Goal: Complete Application Form: Complete application form

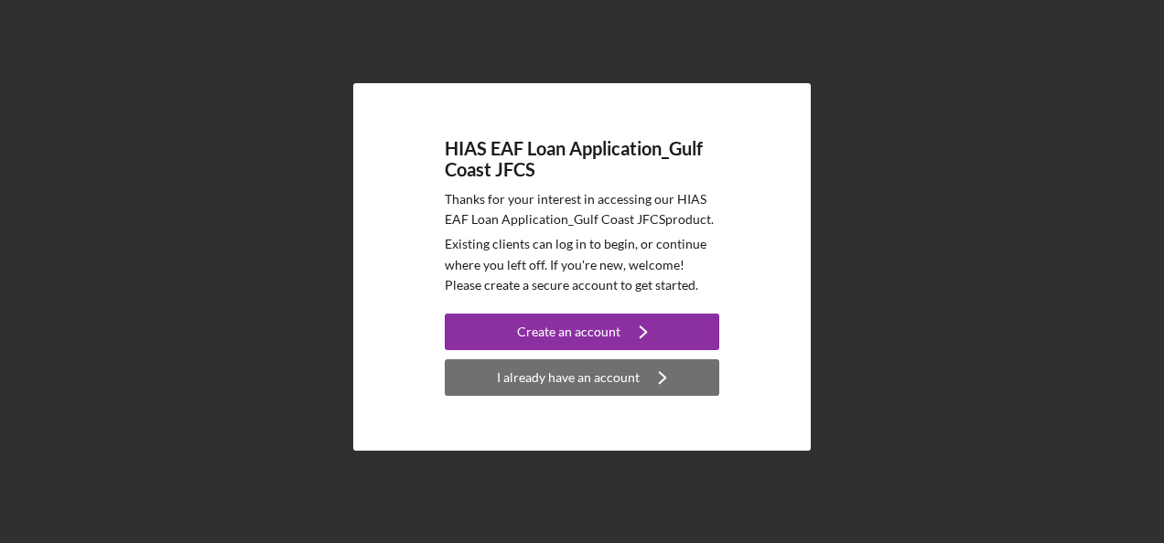
click at [509, 385] on div "I already have an account" at bounding box center [568, 378] width 143 height 37
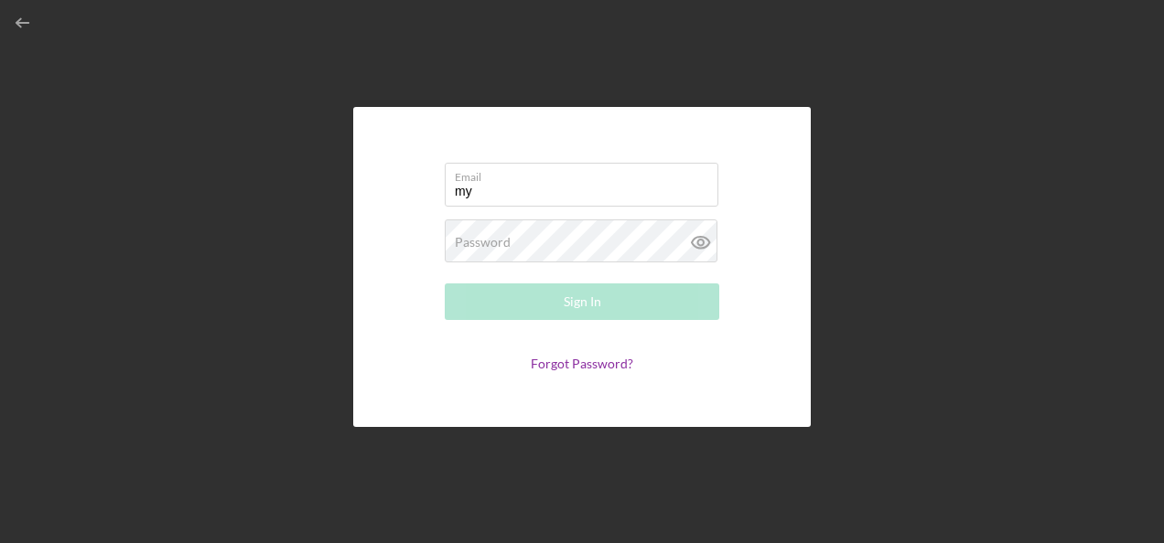
type input "m"
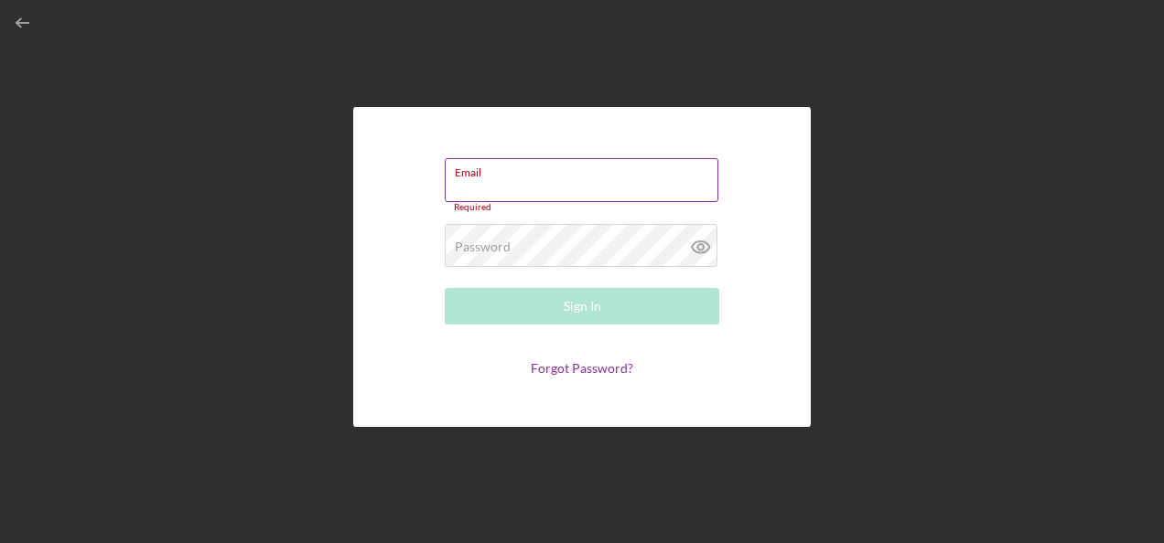
paste input "[EMAIL_ADDRESS][DOMAIN_NAME]"
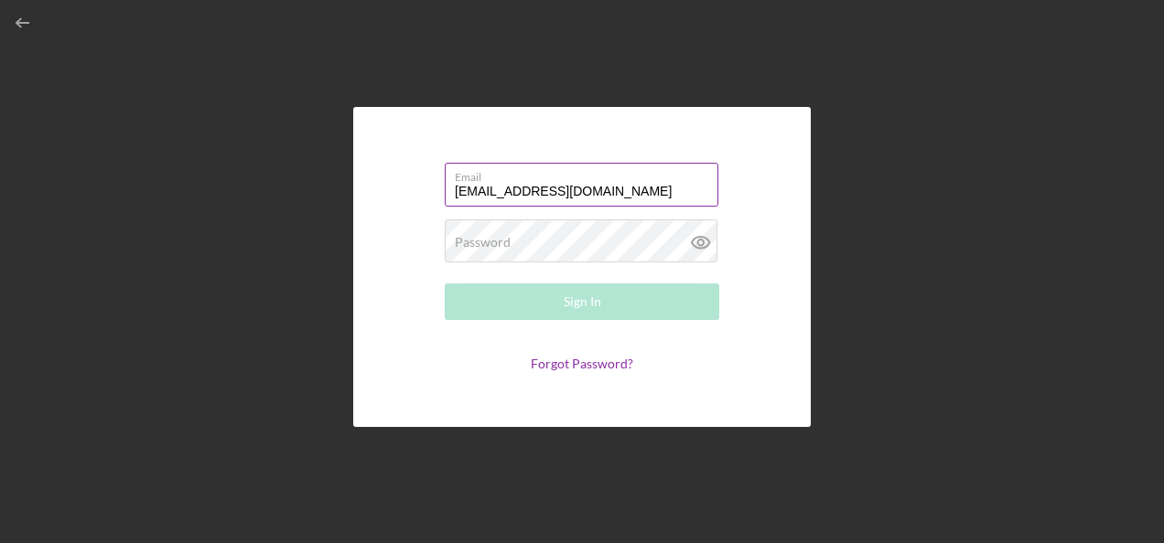
type input "[EMAIL_ADDRESS][DOMAIN_NAME]"
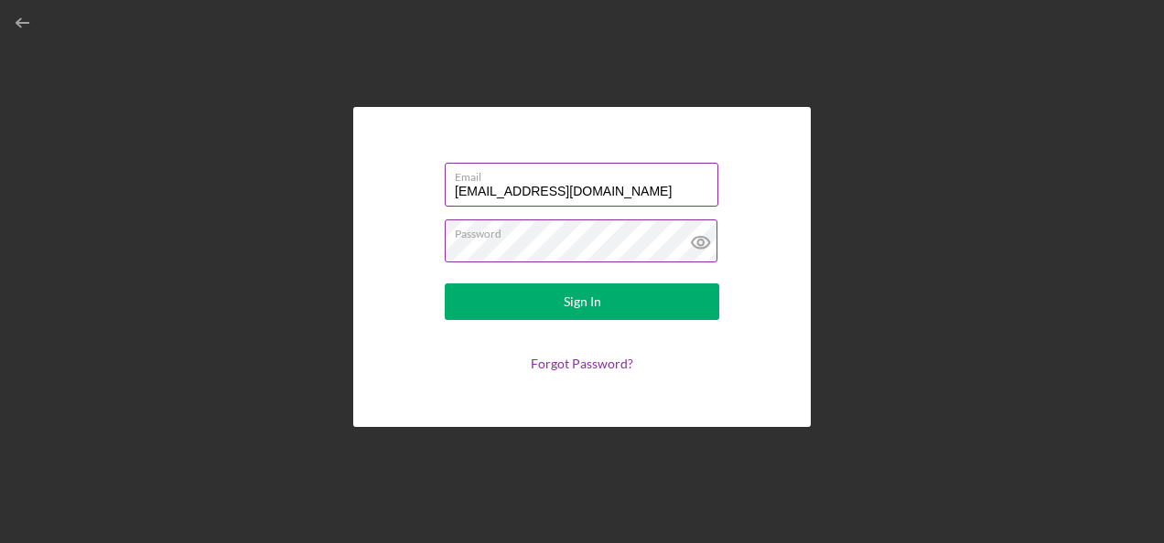
click at [445, 284] on button "Sign In" at bounding box center [582, 302] width 274 height 37
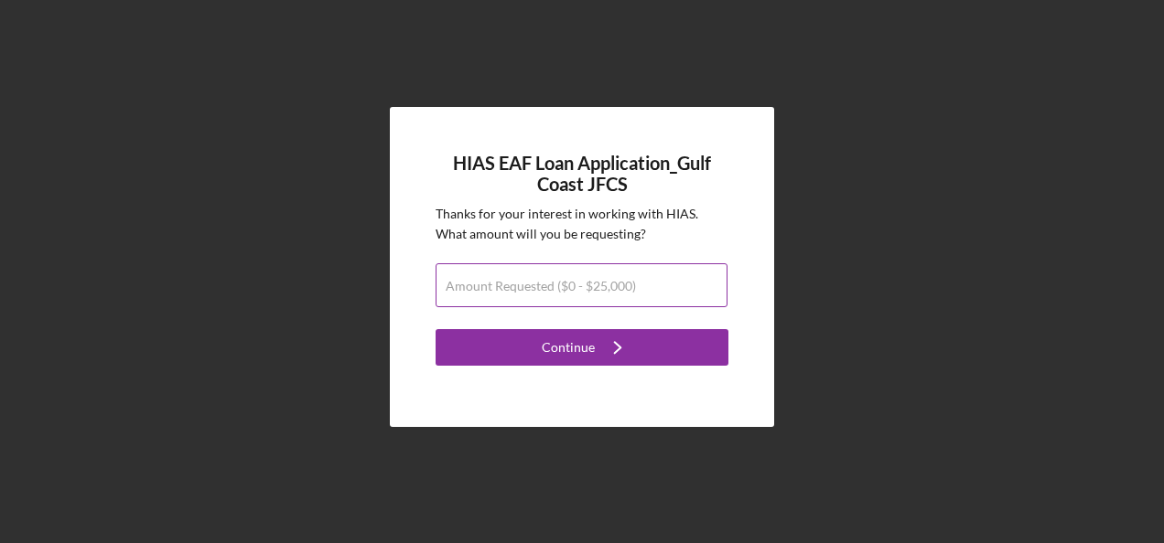
click at [505, 288] on label "Amount Requested ($0 - $25,000)" at bounding box center [541, 286] width 190 height 15
click at [505, 288] on input "Amount Requested ($0 - $25,000)" at bounding box center [581, 285] width 292 height 44
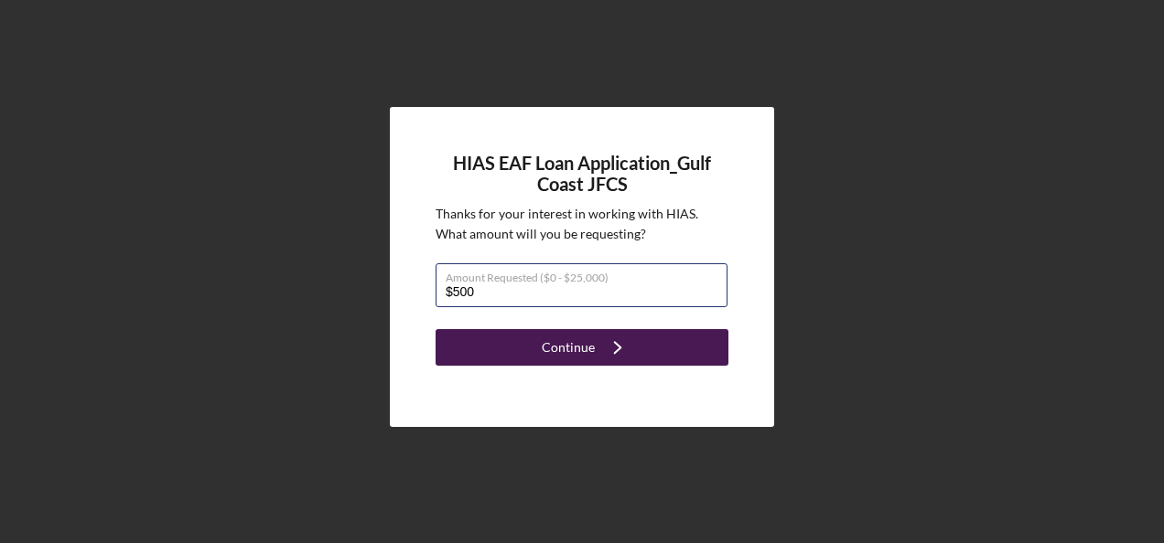
type input "$500"
click at [554, 348] on div "Continue" at bounding box center [568, 347] width 53 height 37
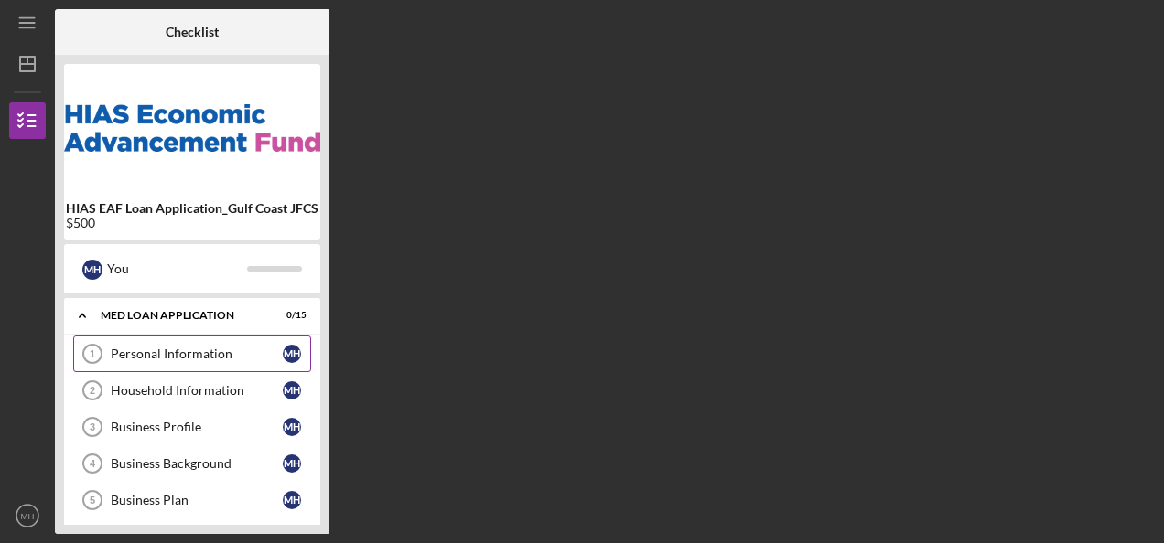
click at [177, 360] on div "Personal Information" at bounding box center [197, 354] width 172 height 15
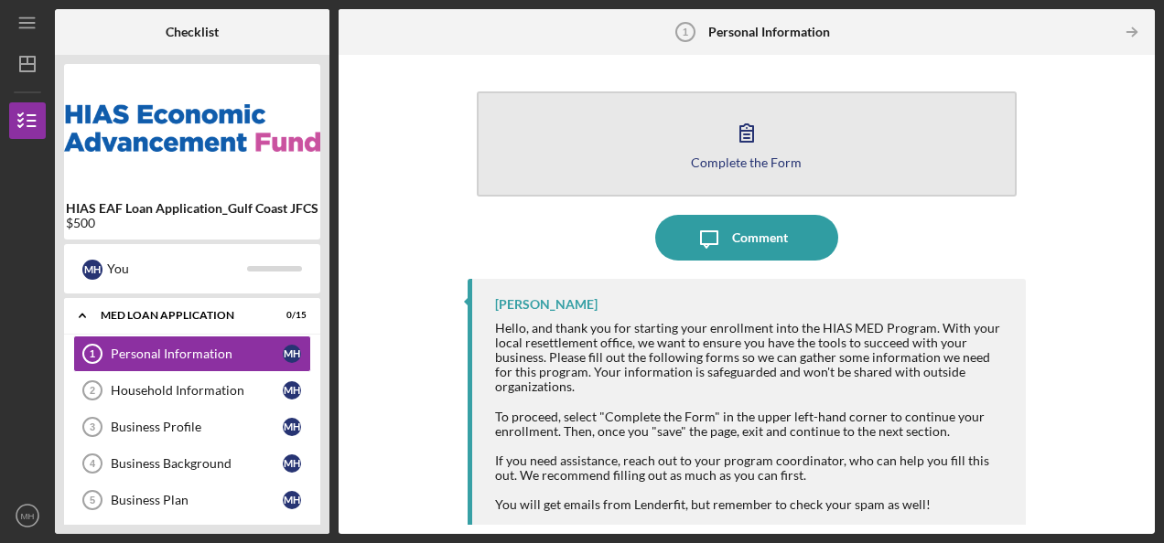
click at [673, 136] on button "Complete the Form Form" at bounding box center [747, 143] width 540 height 105
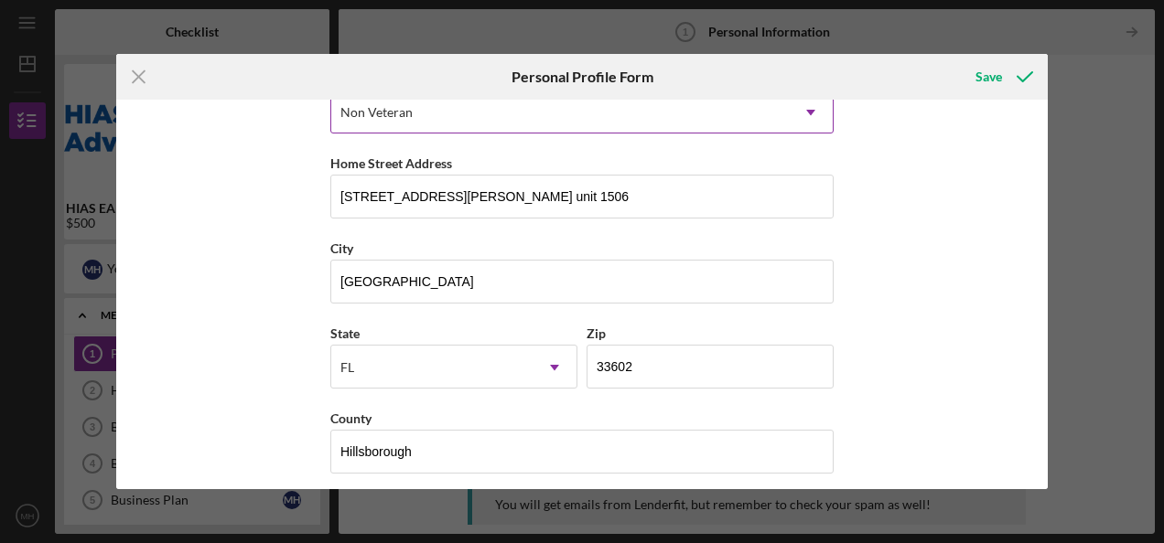
scroll to position [306, 0]
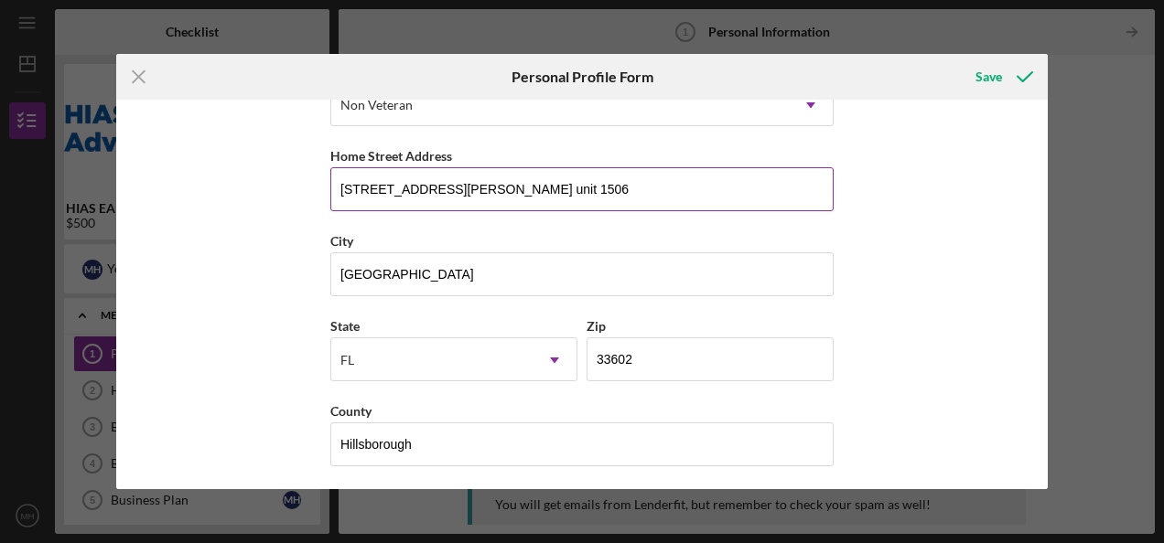
click at [375, 187] on input "[STREET_ADDRESS][PERSON_NAME] unit 1506" at bounding box center [581, 189] width 503 height 44
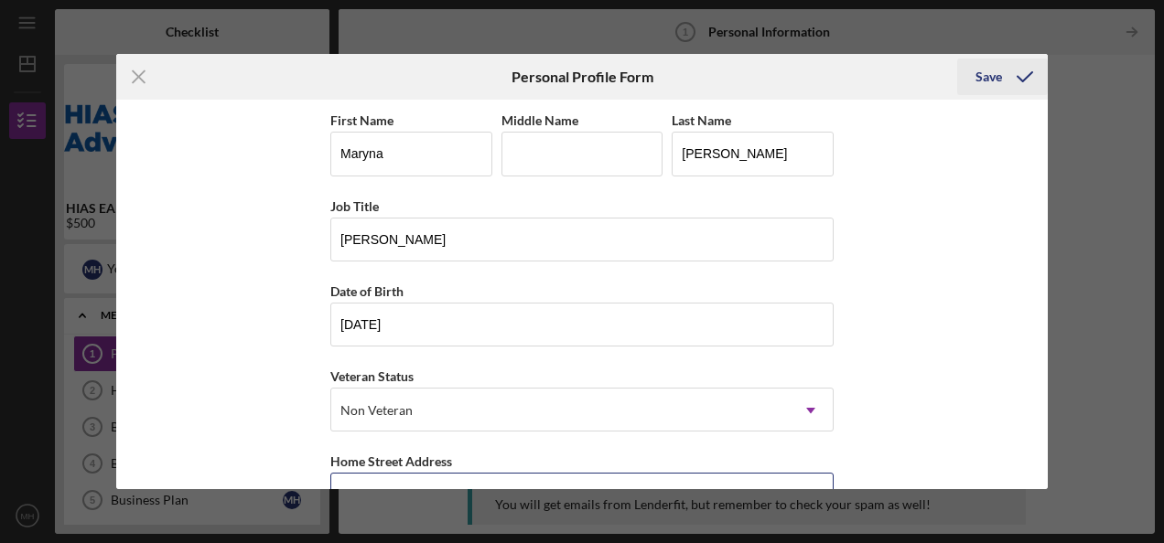
type input "[STREET_ADDRESS][PERSON_NAME] unit 1506"
click at [987, 75] on div "Save" at bounding box center [988, 77] width 27 height 37
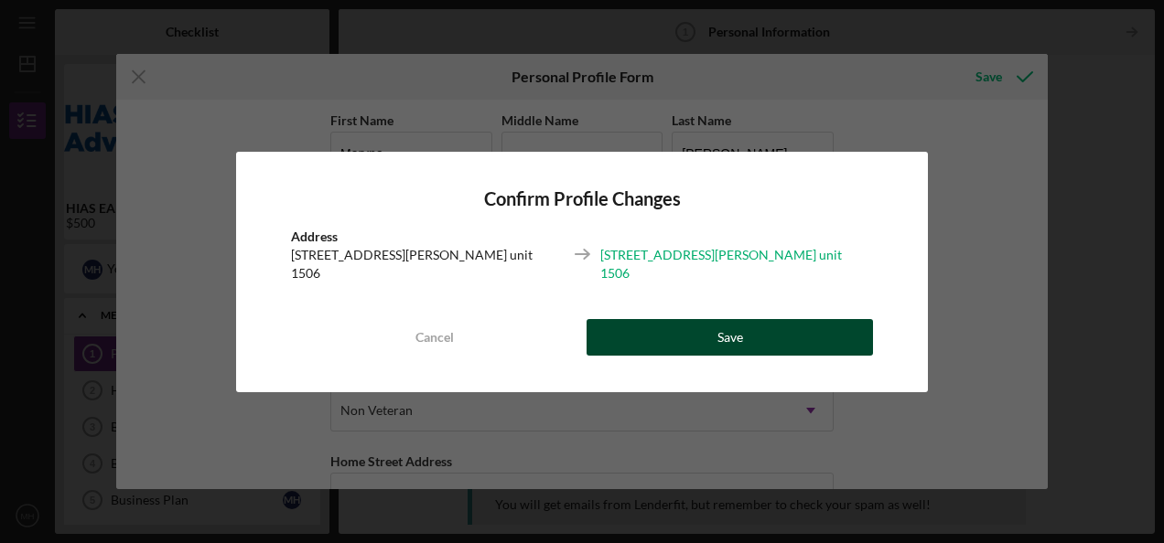
click at [729, 330] on div "Save" at bounding box center [730, 337] width 26 height 37
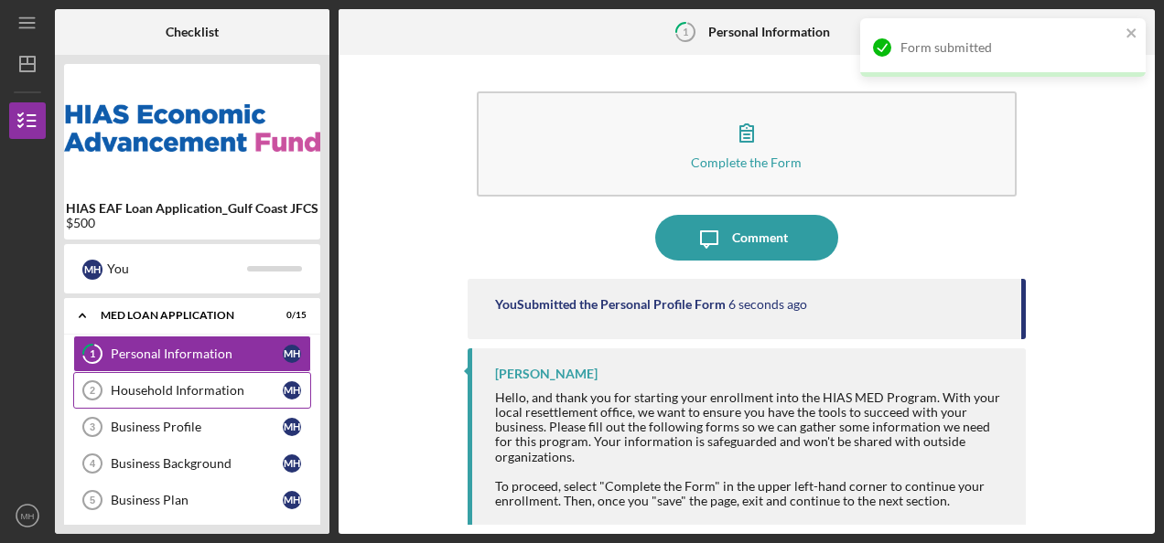
click at [200, 383] on div "Household Information" at bounding box center [197, 390] width 172 height 15
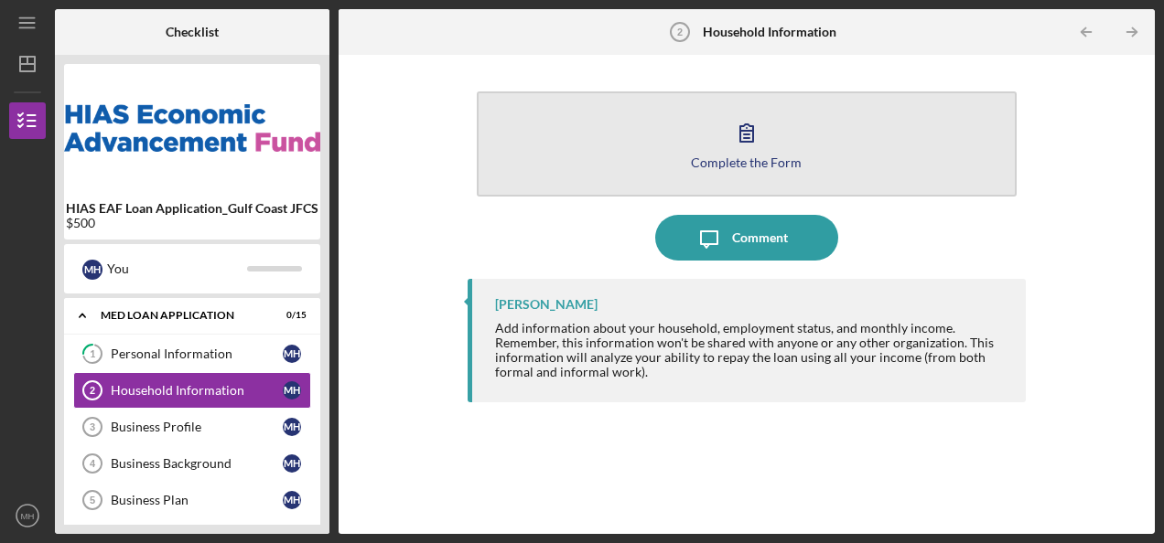
click at [607, 162] on button "Complete the Form Form" at bounding box center [747, 143] width 540 height 105
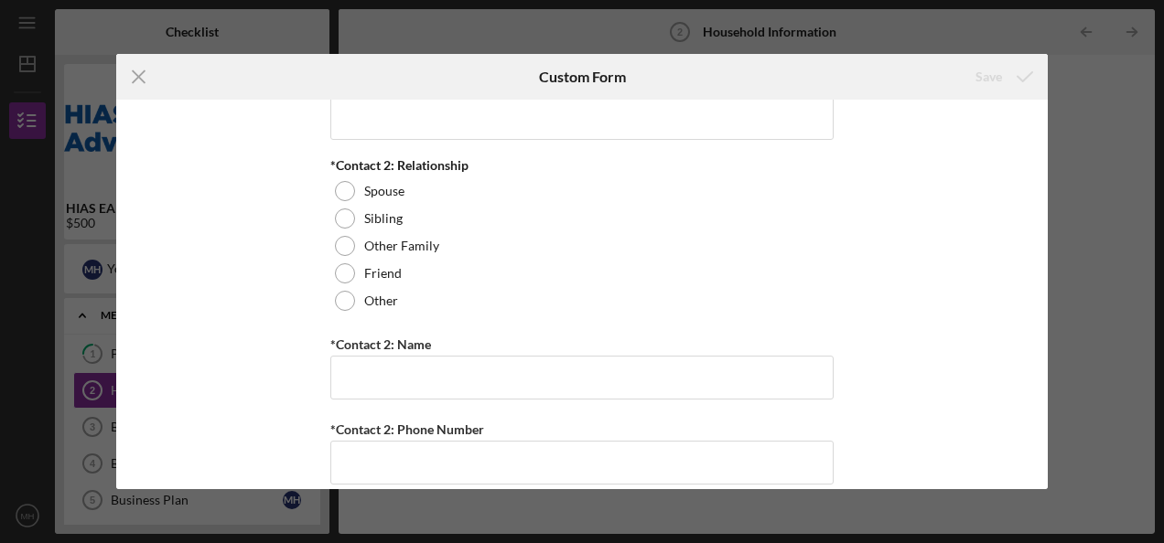
scroll to position [2335, 0]
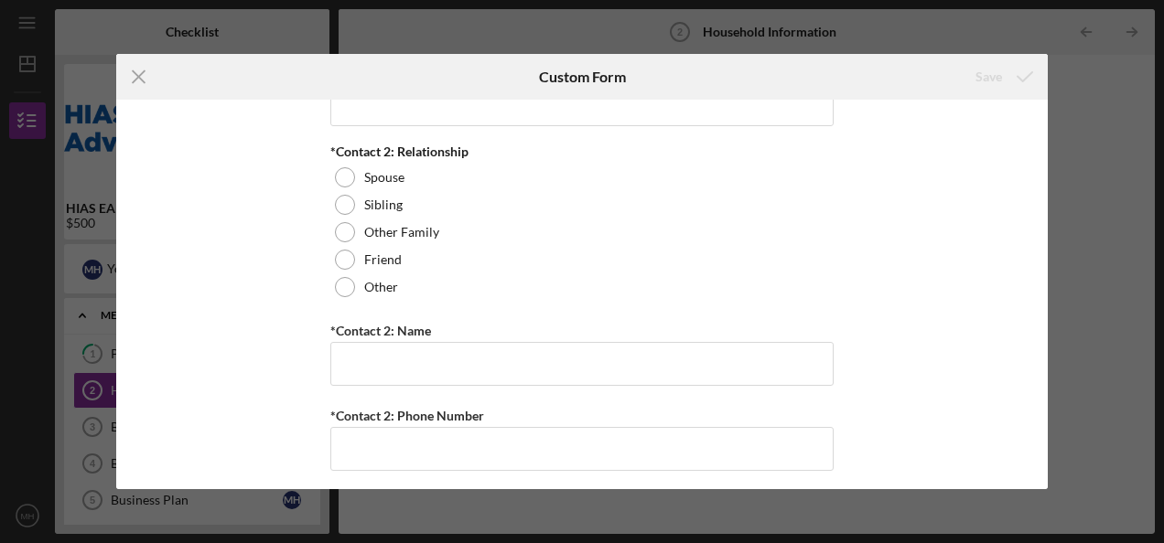
click at [129, 70] on icon "Icon/Menu Close" at bounding box center [139, 77] width 46 height 46
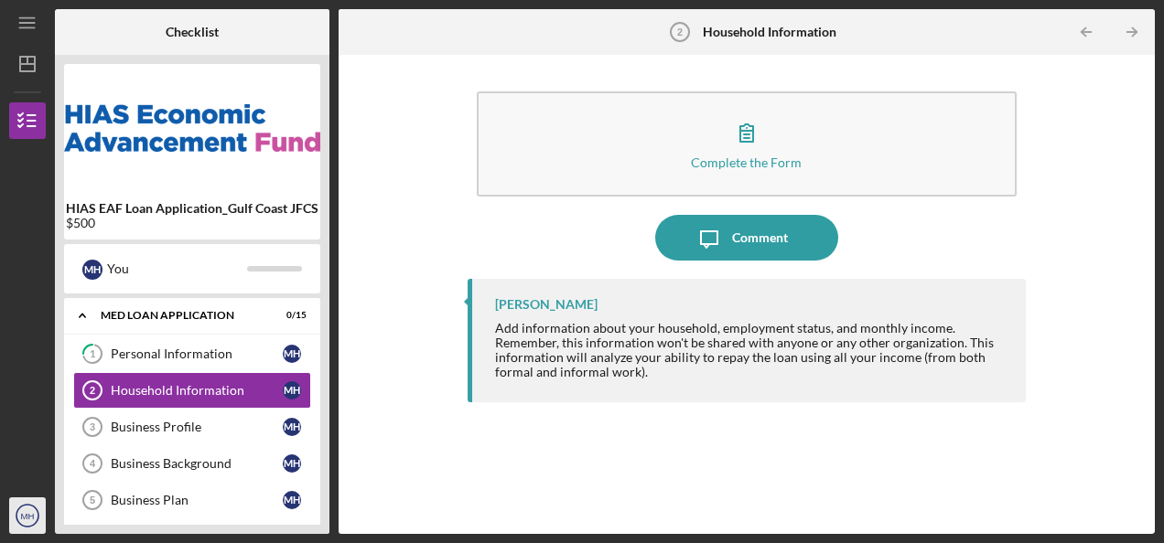
click at [29, 517] on text "MH" at bounding box center [28, 516] width 14 height 10
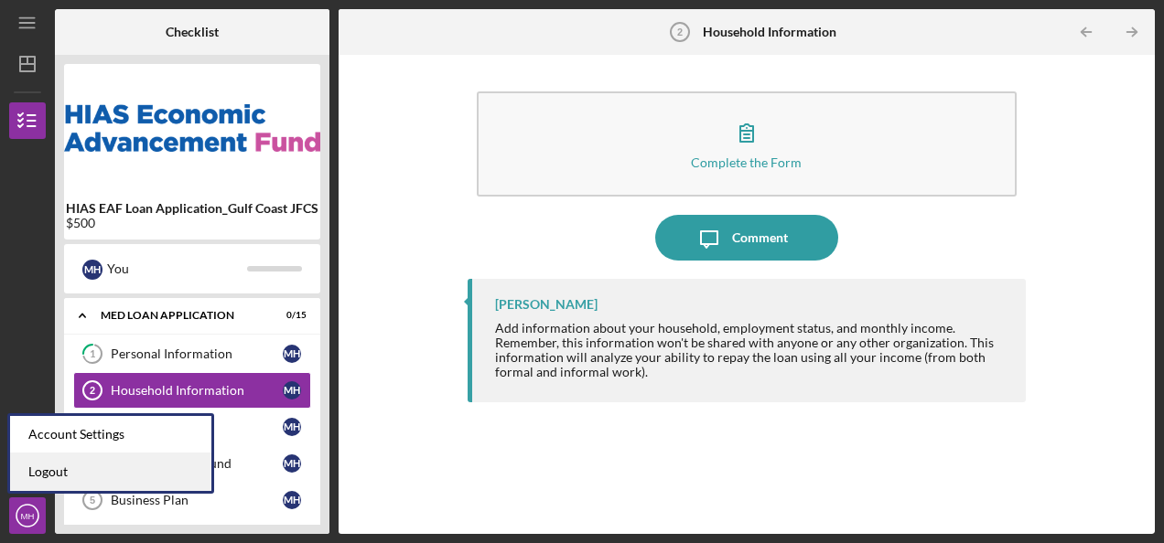
click at [64, 475] on link "Logout" at bounding box center [110, 473] width 201 height 38
